Goal: Information Seeking & Learning: Learn about a topic

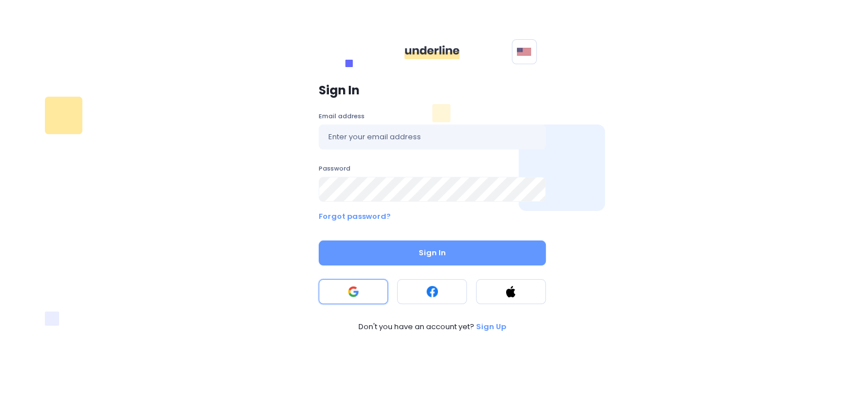
click at [352, 295] on rect at bounding box center [353, 291] width 11 height 11
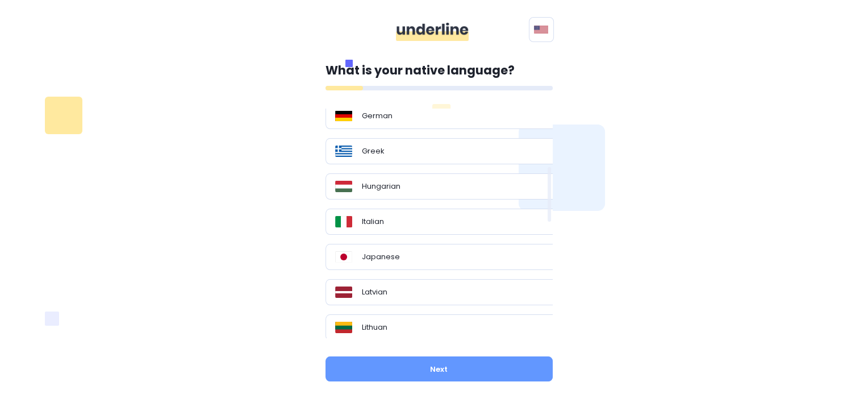
scroll to position [231, 0]
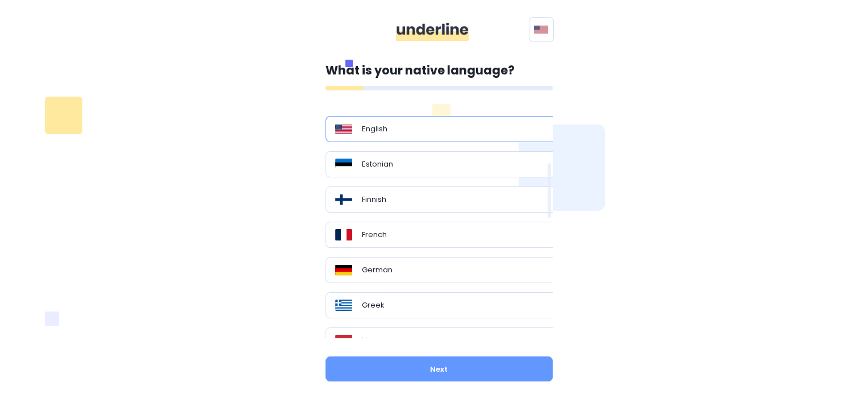
click at [429, 132] on div "English" at bounding box center [443, 128] width 216 height 11
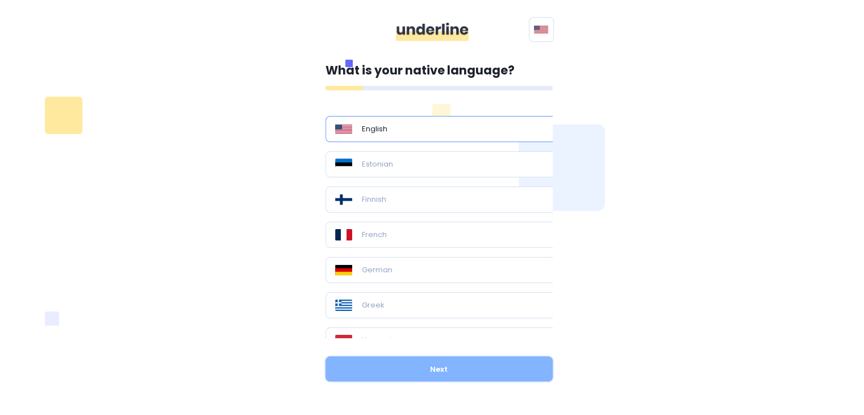
click at [473, 365] on button "Next" at bounding box center [438, 368] width 227 height 25
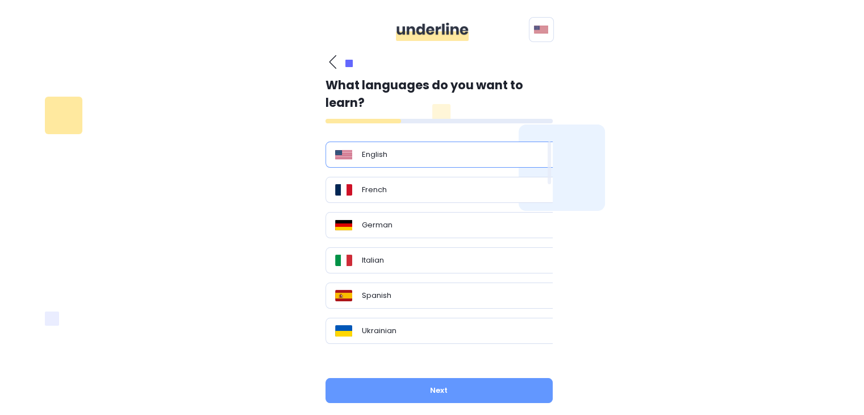
click at [391, 160] on div "English" at bounding box center [443, 154] width 216 height 11
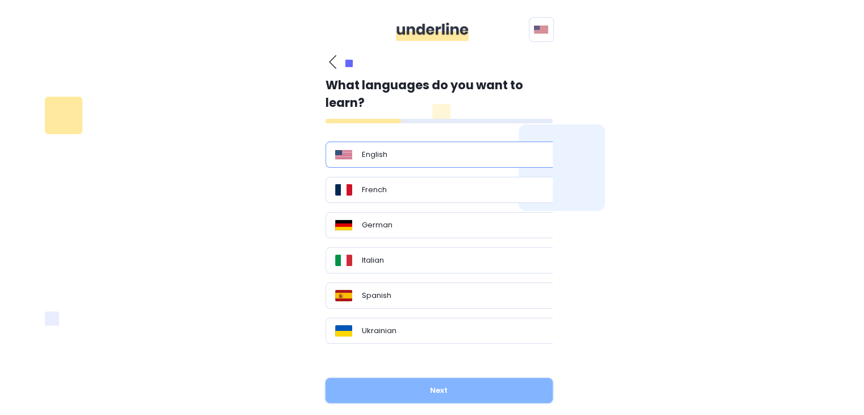
click at [477, 391] on button "Next" at bounding box center [438, 390] width 227 height 25
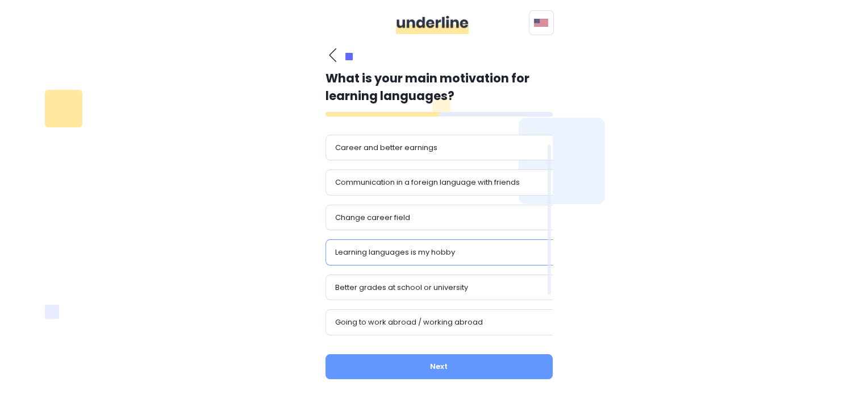
scroll to position [66, 0]
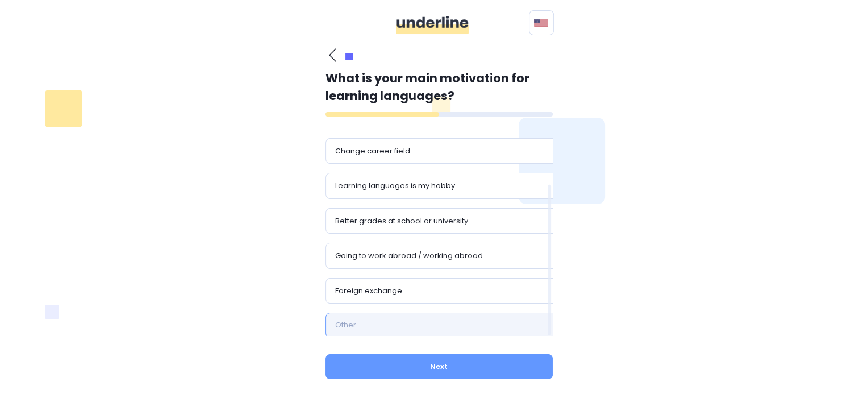
click at [426, 321] on input "text" at bounding box center [443, 324] width 236 height 25
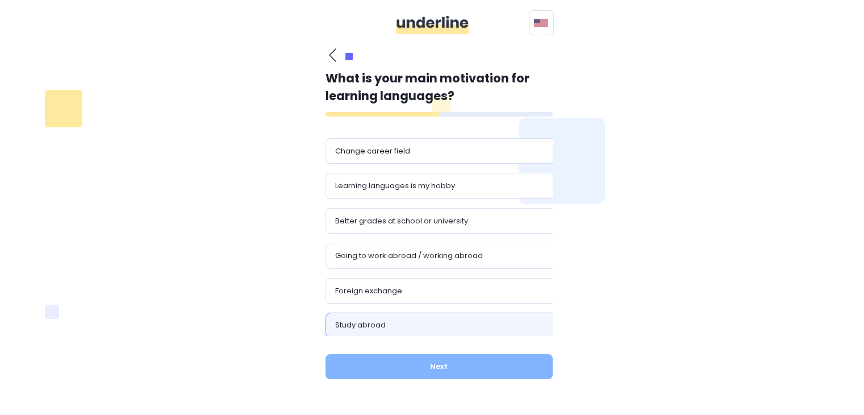
type input "Study abroad"
click at [478, 371] on button "Next" at bounding box center [438, 366] width 227 height 25
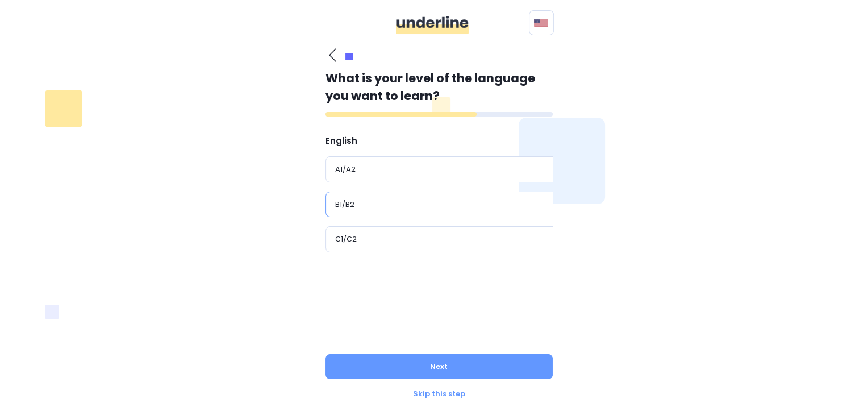
click at [381, 199] on div "B1/B2" at bounding box center [443, 204] width 216 height 11
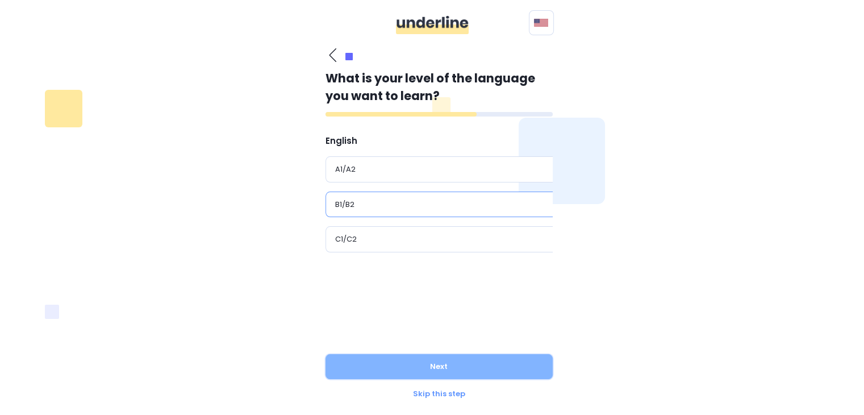
click at [417, 357] on button "Next" at bounding box center [438, 366] width 227 height 25
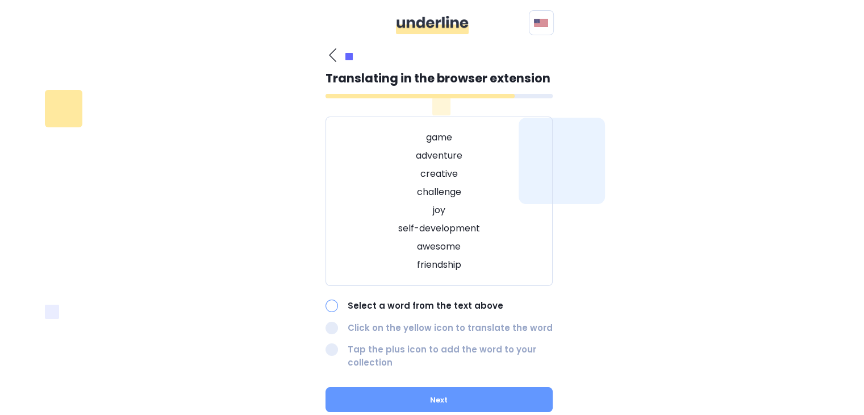
click at [397, 303] on p "Select a word from the text above" at bounding box center [450, 305] width 205 height 13
click at [336, 307] on div at bounding box center [331, 305] width 12 height 12
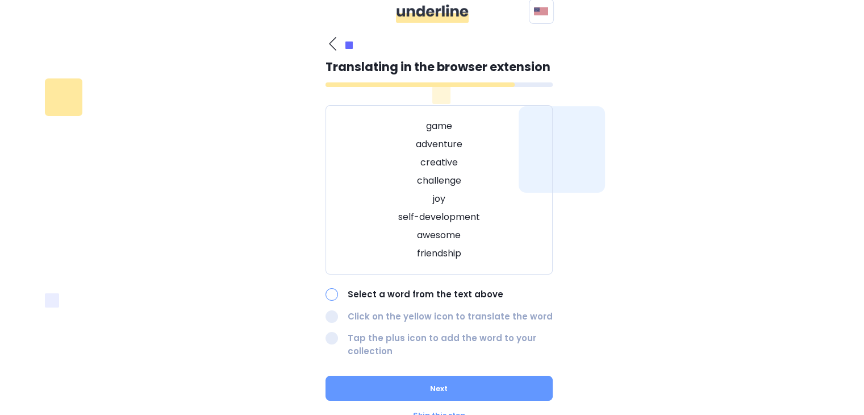
scroll to position [0, 0]
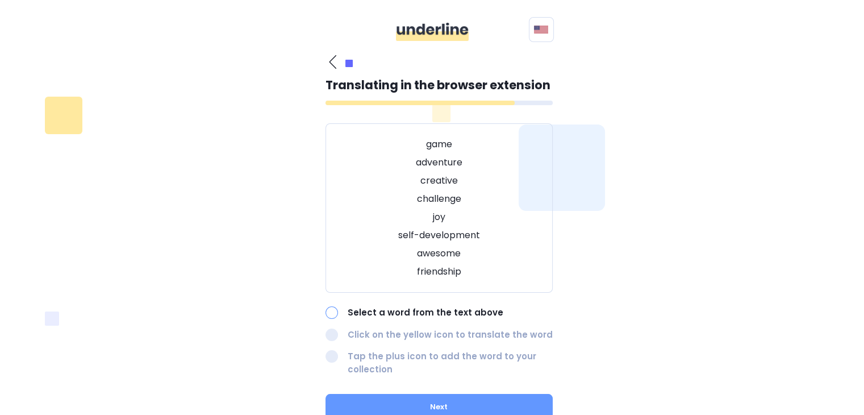
click at [430, 128] on div "game adventure creative challenge joy self-development awesome friendship" at bounding box center [438, 207] width 227 height 169
drag, startPoint x: 430, startPoint y: 123, endPoint x: 441, endPoint y: 144, distance: 23.1
click at [441, 144] on div "game adventure creative challenge joy self-development awesome friendship" at bounding box center [438, 207] width 227 height 169
click at [460, 97] on div "Translating in the browser extension game adventure creative challenge joy self…" at bounding box center [438, 226] width 227 height 300
click at [437, 125] on div "game adventure creative challenge joy self-development awesome friendship" at bounding box center [438, 207] width 227 height 169
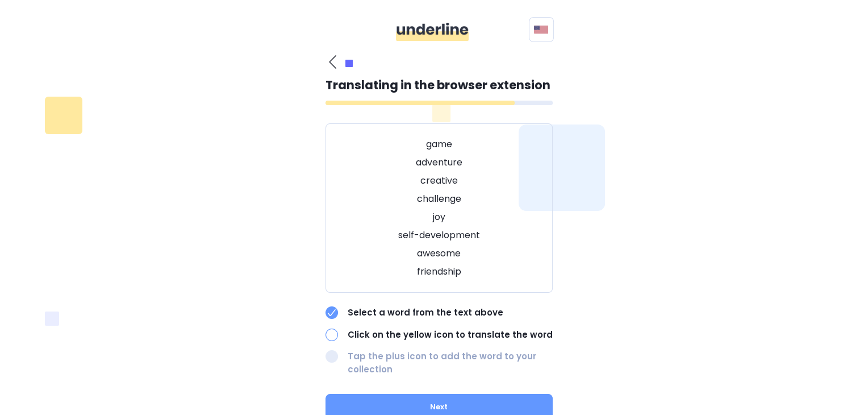
click at [331, 334] on div at bounding box center [331, 334] width 12 height 12
click at [446, 148] on p "game" at bounding box center [439, 144] width 199 height 14
drag, startPoint x: 444, startPoint y: 144, endPoint x: 437, endPoint y: 147, distance: 7.6
click at [437, 147] on p "game" at bounding box center [439, 144] width 199 height 14
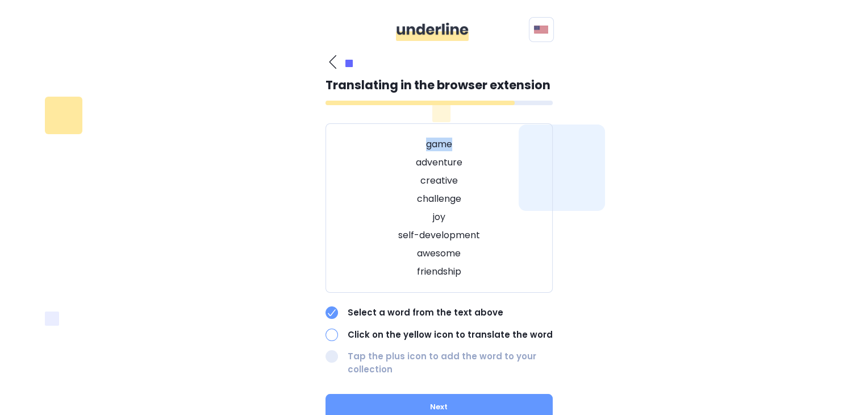
click at [618, 277] on div "What is your native language? Polish Other languages Bulgarian Chinese Czech Da…" at bounding box center [432, 247] width 777 height 398
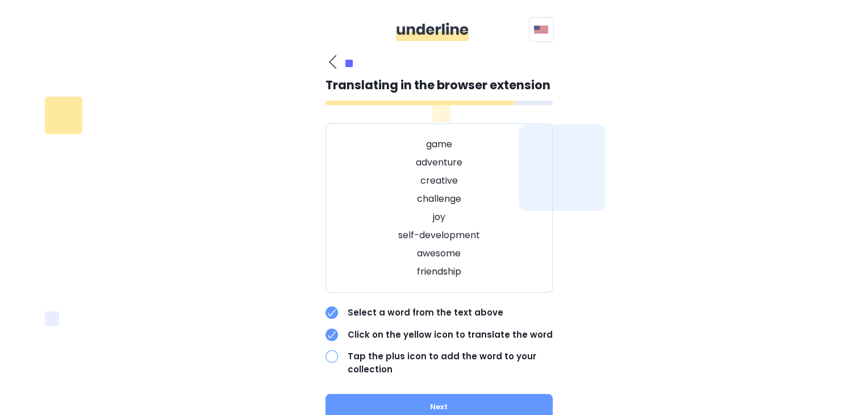
click at [441, 228] on p "self-development" at bounding box center [439, 235] width 199 height 14
drag, startPoint x: 642, startPoint y: 210, endPoint x: 636, endPoint y: 212, distance: 6.1
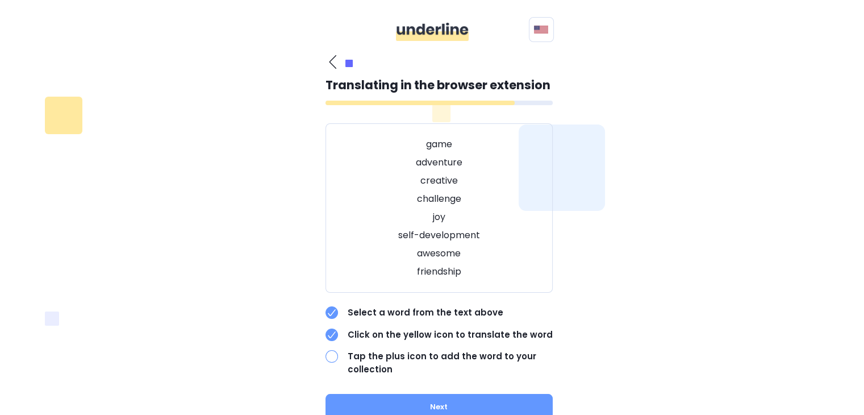
click at [643, 210] on div "What is your native language? Polish Other languages Bulgarian Chinese Czech Da…" at bounding box center [432, 247] width 777 height 398
click at [441, 246] on p "awesome" at bounding box center [439, 253] width 199 height 14
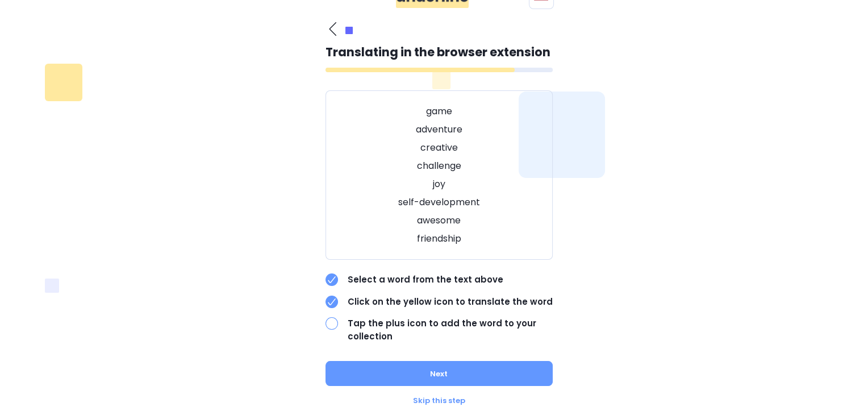
scroll to position [51, 0]
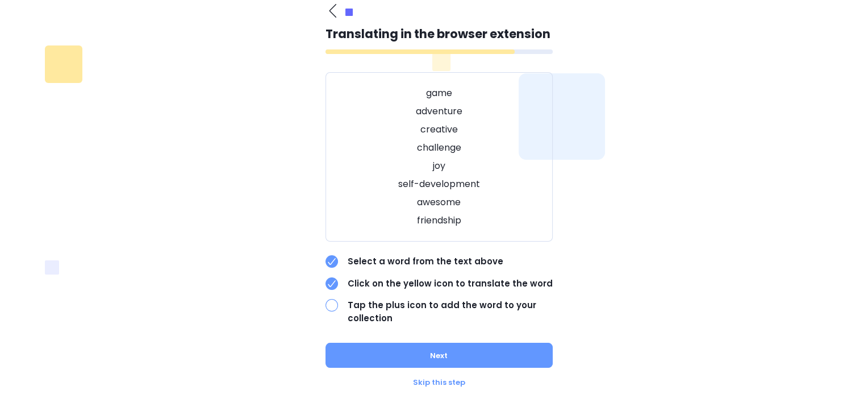
click at [368, 305] on p "Tap the plus icon to add the word to your collection" at bounding box center [450, 312] width 205 height 26
click at [445, 149] on p "challenge" at bounding box center [439, 148] width 199 height 14
click at [70, 414] on img at bounding box center [38, 422] width 66 height 11
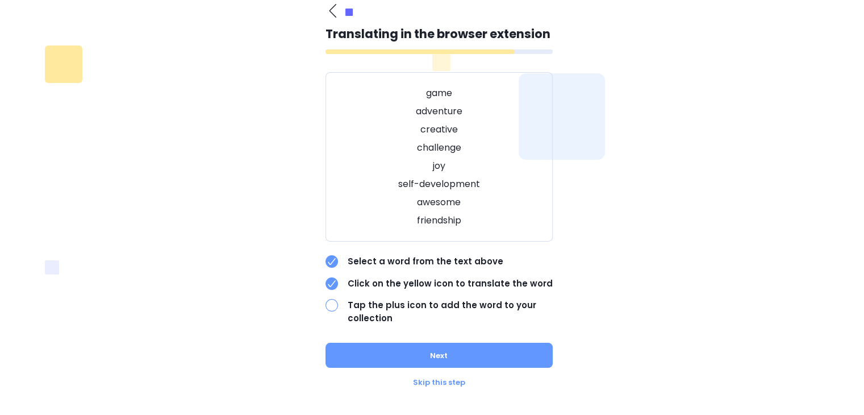
click at [623, 189] on div "What is your native language? Polish Other languages Bulgarian Chinese Czech Da…" at bounding box center [432, 196] width 777 height 398
click at [368, 315] on p "Tap the plus icon to add the word to your collection" at bounding box center [450, 312] width 205 height 26
click at [332, 307] on div at bounding box center [331, 305] width 12 height 12
click at [407, 368] on div "Translating in the browser extension game adventure creative challenge joy self…" at bounding box center [438, 195] width 227 height 384
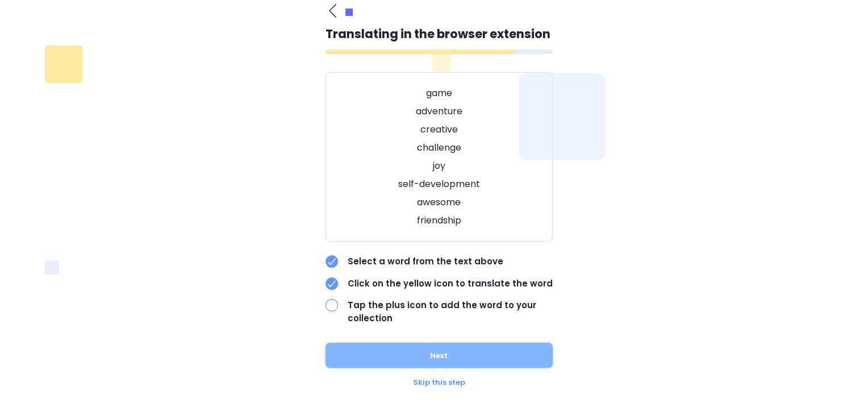
click at [407, 357] on button "Next" at bounding box center [438, 354] width 227 height 25
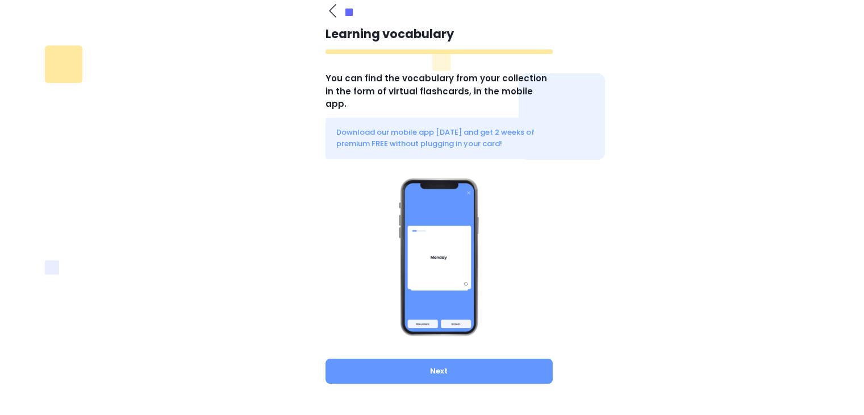
scroll to position [43, 0]
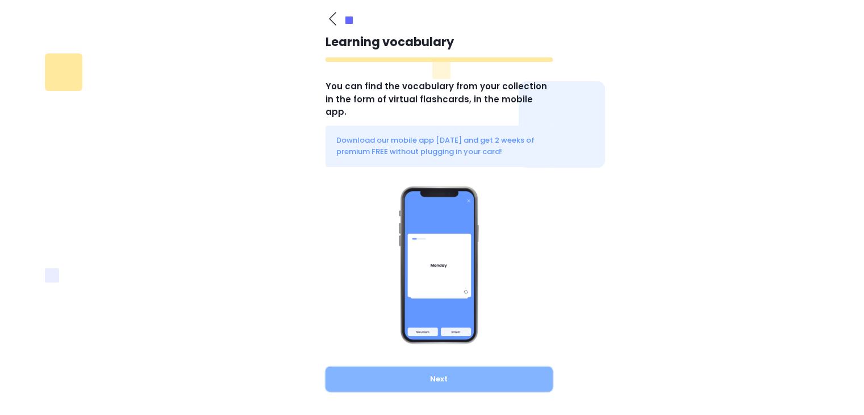
click at [432, 366] on button "Next" at bounding box center [438, 378] width 227 height 25
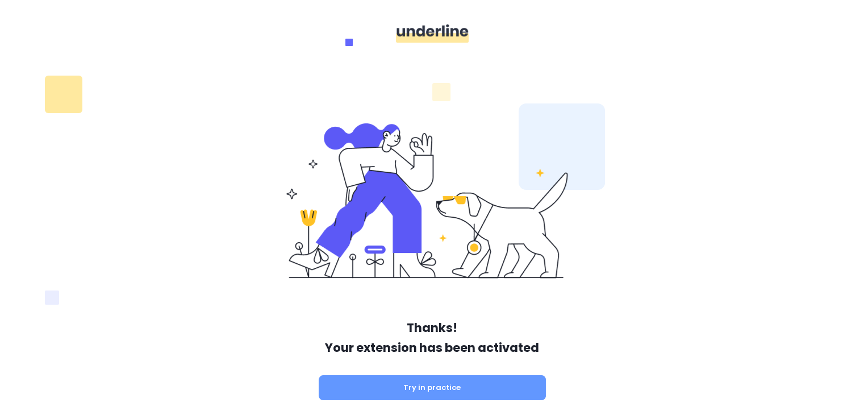
scroll to position [33, 0]
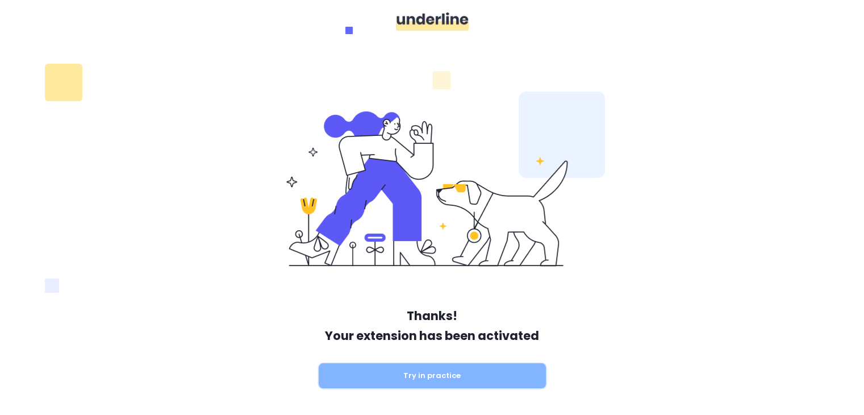
click at [430, 366] on button "Try in practice" at bounding box center [432, 375] width 227 height 25
